Goal: Task Accomplishment & Management: Use online tool/utility

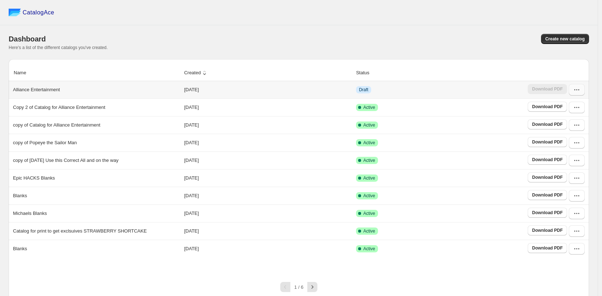
click at [580, 92] on icon "button" at bounding box center [576, 89] width 7 height 7
click at [559, 143] on span "Edit" at bounding box center [558, 142] width 8 height 5
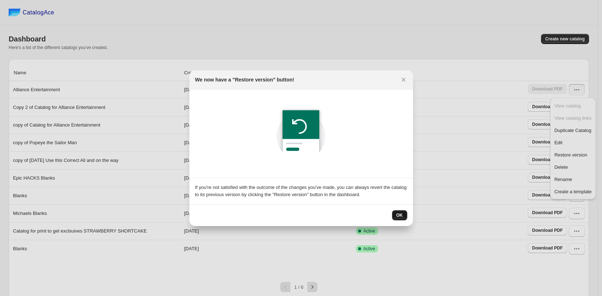
click at [401, 214] on span "OK" at bounding box center [399, 215] width 6 height 6
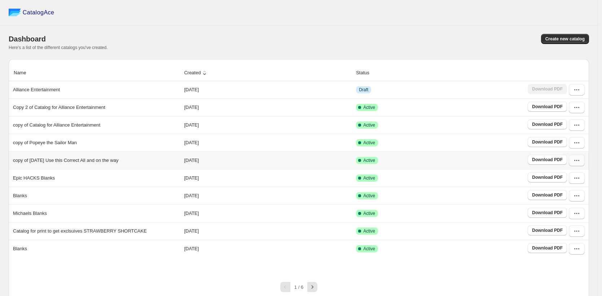
click at [579, 164] on icon "button" at bounding box center [576, 160] width 7 height 7
click at [574, 175] on span "View catalog" at bounding box center [567, 176] width 26 height 5
click at [580, 111] on button "button" at bounding box center [576, 108] width 16 height 12
click at [566, 148] on span "Duplicate Catalog" at bounding box center [572, 147] width 37 height 5
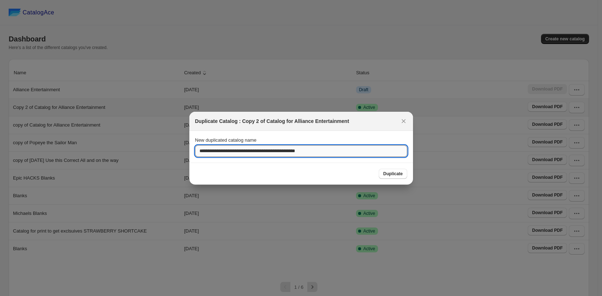
drag, startPoint x: 326, startPoint y: 150, endPoint x: 195, endPoint y: 154, distance: 130.9
click at [195, 154] on input "**********" at bounding box center [301, 151] width 212 height 12
type input "**********"
click at [395, 177] on button "Duplicate" at bounding box center [393, 174] width 28 height 10
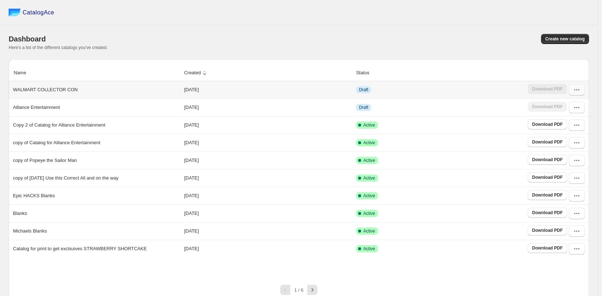
click at [579, 94] on button "button" at bounding box center [576, 90] width 16 height 12
click at [559, 144] on span "Edit" at bounding box center [558, 142] width 8 height 5
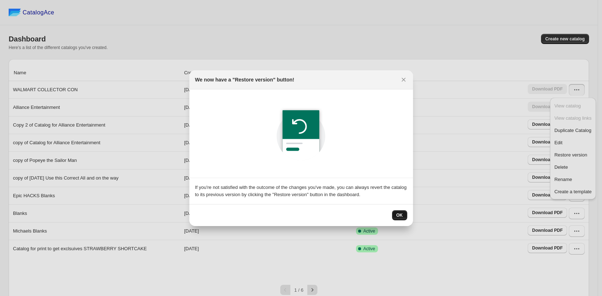
click at [405, 210] on button "OK" at bounding box center [399, 215] width 15 height 10
